Goal: Task Accomplishment & Management: Manage account settings

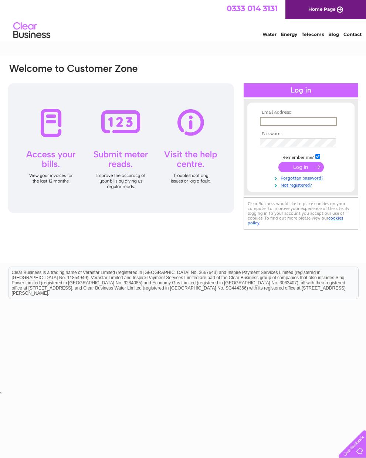
type input "ernestino18@yahoo.com"
click at [301, 169] on input "submit" at bounding box center [302, 167] width 46 height 10
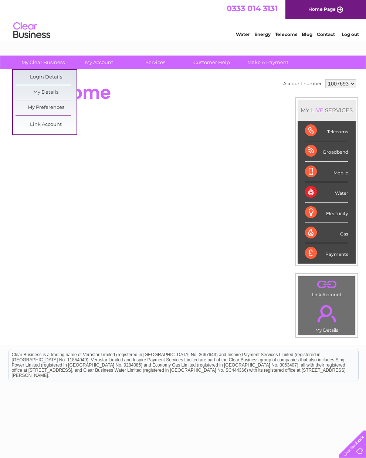
click at [46, 89] on link "My Details" at bounding box center [46, 92] width 61 height 15
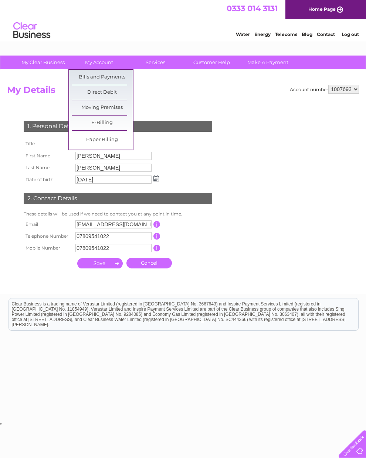
click at [110, 80] on link "Bills and Payments" at bounding box center [102, 77] width 61 height 15
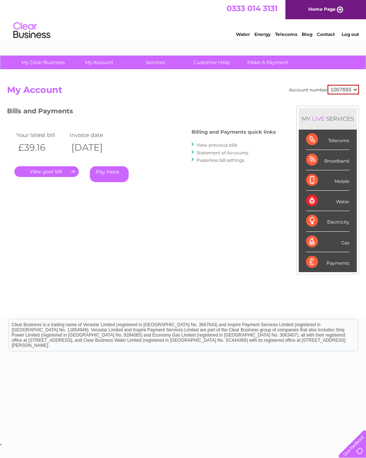
click at [211, 145] on link "View previous bills" at bounding box center [217, 145] width 41 height 6
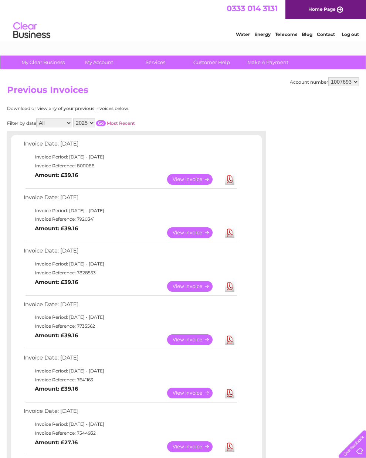
click at [358, 83] on select "1007693" at bounding box center [344, 81] width 31 height 9
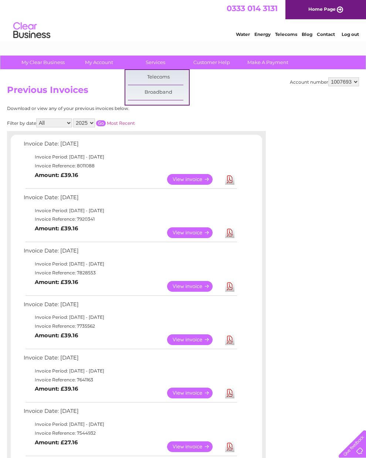
click at [217, 65] on link "Customer Help" at bounding box center [211, 62] width 61 height 14
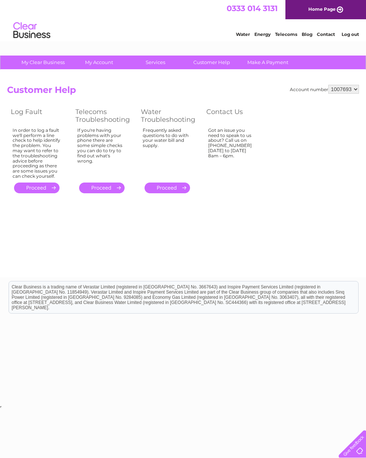
click at [215, 60] on link "Customer Help" at bounding box center [211, 62] width 61 height 14
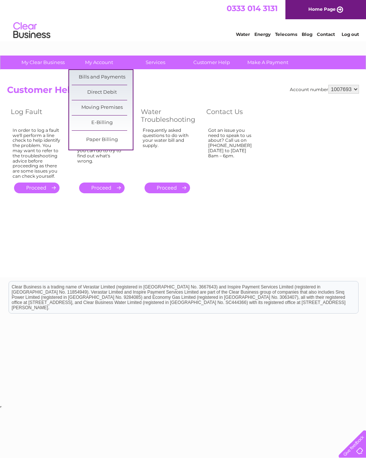
click at [121, 108] on link "Moving Premises" at bounding box center [102, 107] width 61 height 15
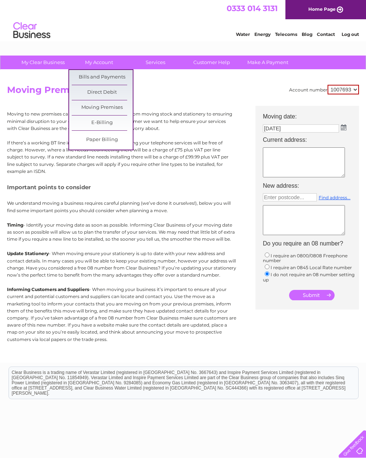
click at [111, 76] on link "Bills and Payments" at bounding box center [102, 77] width 61 height 15
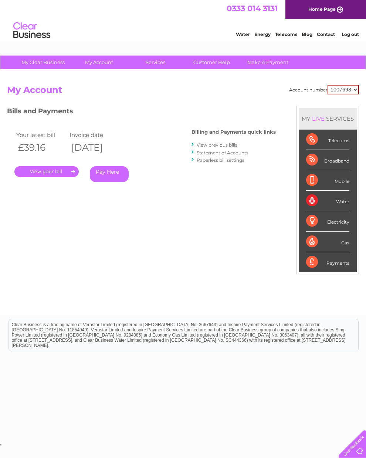
click at [212, 61] on link "Customer Help" at bounding box center [211, 62] width 61 height 14
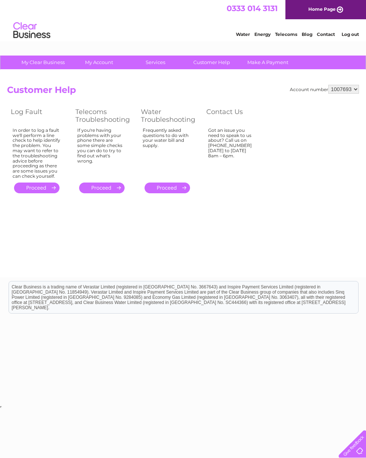
click at [366, 236] on div "Account number 1007693 Customer Help Log Fault Telecoms Troubleshooting Water T…" at bounding box center [183, 173] width 366 height 207
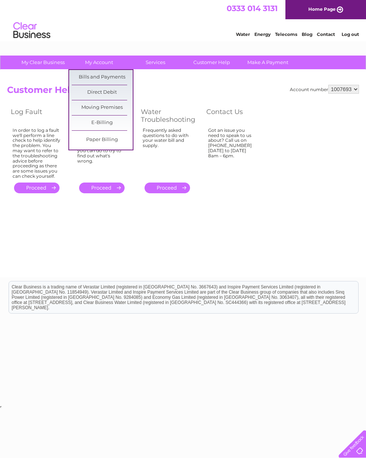
click at [115, 79] on link "Bills and Payments" at bounding box center [102, 77] width 61 height 15
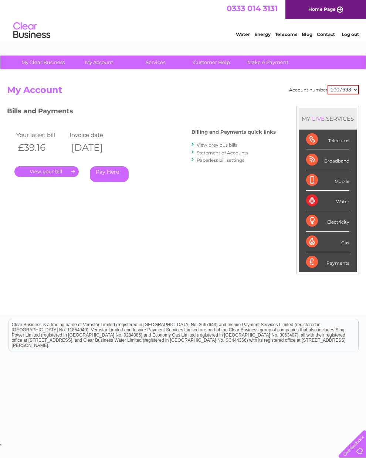
click at [353, 92] on select "1007693" at bounding box center [343, 90] width 31 height 10
click at [195, 92] on h2 "My Account" at bounding box center [183, 92] width 352 height 14
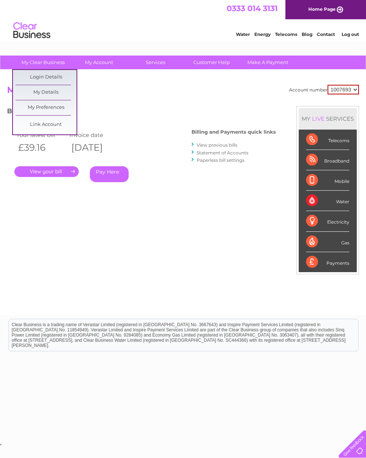
click at [54, 124] on link "Link Account" at bounding box center [46, 124] width 61 height 15
